Goal: Obtain resource: Obtain resource

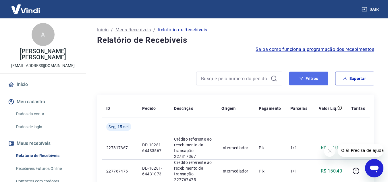
click at [302, 78] on icon "button" at bounding box center [301, 78] width 4 height 3
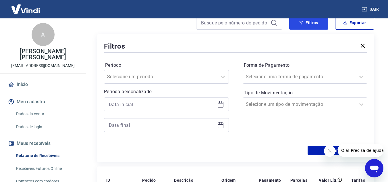
scroll to position [56, 0]
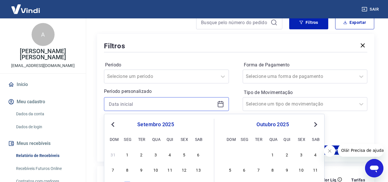
click at [193, 106] on input at bounding box center [162, 104] width 106 height 9
type input "[DATE]"
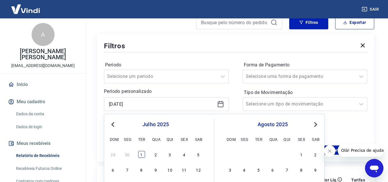
click at [140, 156] on div "1" at bounding box center [141, 154] width 7 height 7
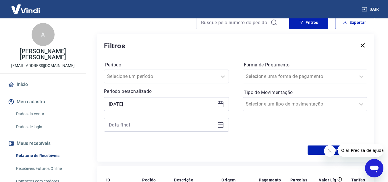
click at [217, 123] on icon at bounding box center [220, 124] width 7 height 7
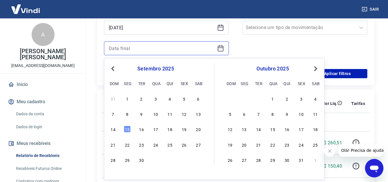
scroll to position [133, 0]
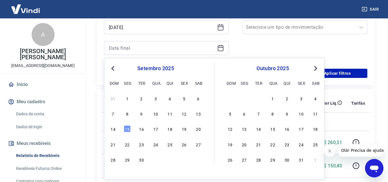
click at [113, 65] on button "Previous Month" at bounding box center [112, 68] width 7 height 7
click at [170, 157] on div "31" at bounding box center [169, 159] width 7 height 7
type input "[DATE]"
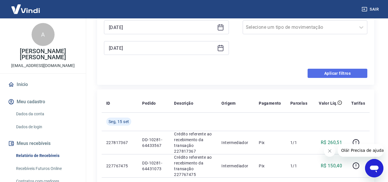
click at [325, 76] on button "Aplicar filtros" at bounding box center [337, 73] width 60 height 9
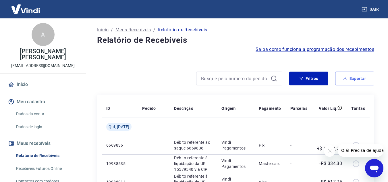
click at [344, 82] on button "Exportar" at bounding box center [354, 78] width 39 height 14
type input "[DATE]"
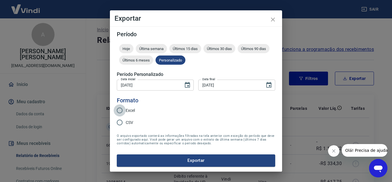
click at [120, 109] on input "Excel" at bounding box center [120, 110] width 12 height 12
radio input "true"
click at [197, 163] on button "Exportar" at bounding box center [196, 160] width 158 height 12
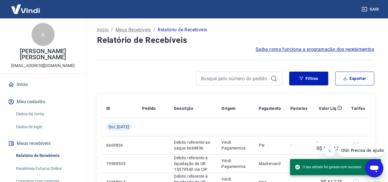
click at [182, 61] on div at bounding box center [235, 60] width 277 height 14
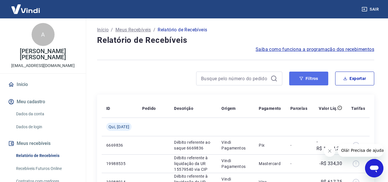
click at [304, 84] on button "Filtros" at bounding box center [308, 78] width 39 height 14
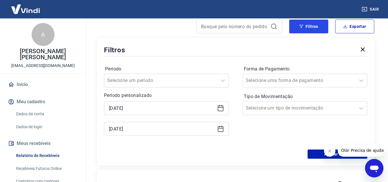
scroll to position [53, 0]
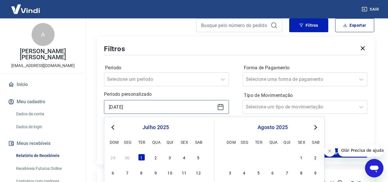
click at [120, 107] on input "[DATE]" at bounding box center [162, 106] width 106 height 9
click at [146, 106] on input "[DATE]" at bounding box center [162, 106] width 106 height 9
type input "0"
type input "[DATE]"
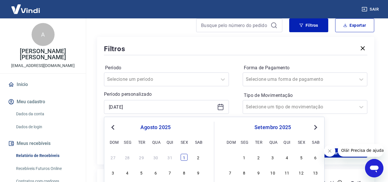
click at [184, 159] on div "1" at bounding box center [184, 157] width 7 height 7
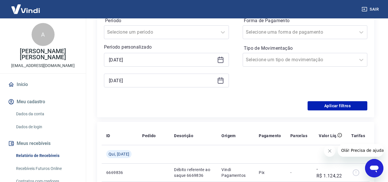
scroll to position [102, 0]
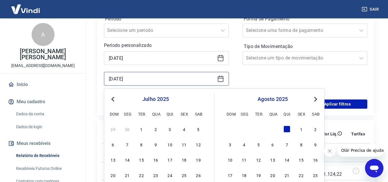
click at [118, 79] on input "[DATE]" at bounding box center [162, 78] width 106 height 9
click at [118, 79] on input "31/02/025" at bounding box center [162, 78] width 106 height 9
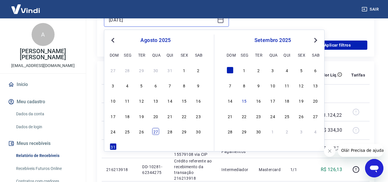
scroll to position [161, 0]
type input "[DATE]"
click at [111, 148] on div "31" at bounding box center [113, 146] width 7 height 7
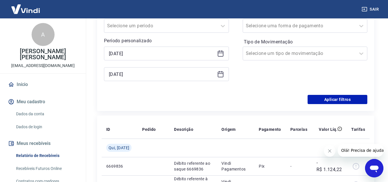
scroll to position [97, 0]
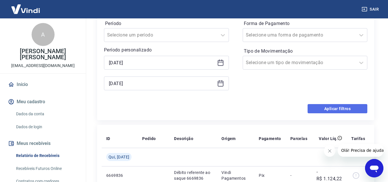
click at [323, 107] on button "Aplicar filtros" at bounding box center [337, 108] width 60 height 9
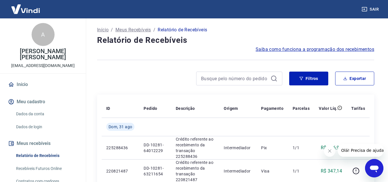
click at [329, 149] on icon "Fechar mensagem da empresa" at bounding box center [329, 150] width 5 height 5
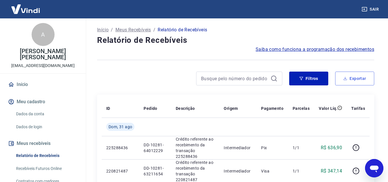
click at [348, 79] on button "Exportar" at bounding box center [354, 78] width 39 height 14
type input "[DATE]"
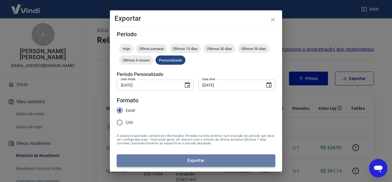
click at [173, 160] on button "Exportar" at bounding box center [196, 160] width 158 height 12
